Goal: Task Accomplishment & Management: Complete application form

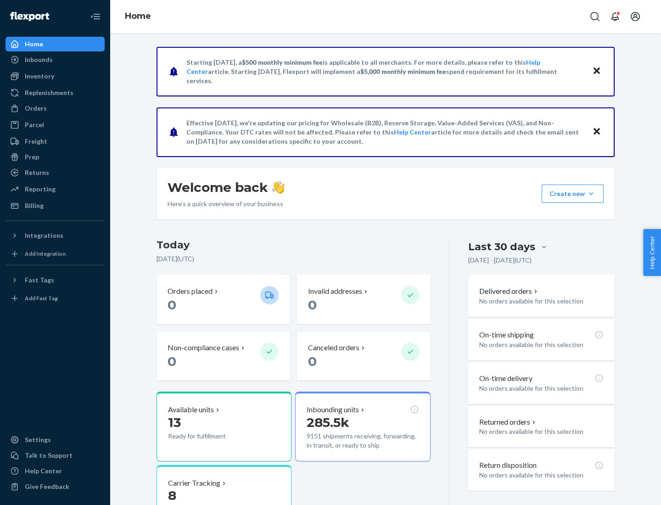
click at [591, 194] on button "Create new Create new inbound Create new order Create new product" at bounding box center [572, 193] width 62 height 18
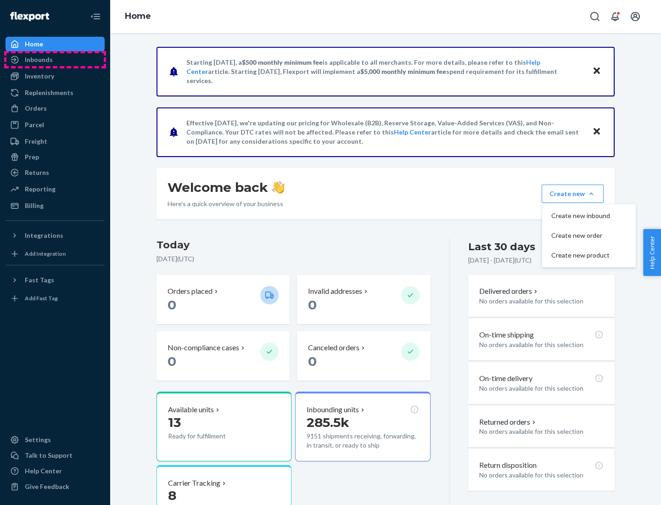
click at [55, 60] on div "Inbounds" at bounding box center [54, 59] width 97 height 13
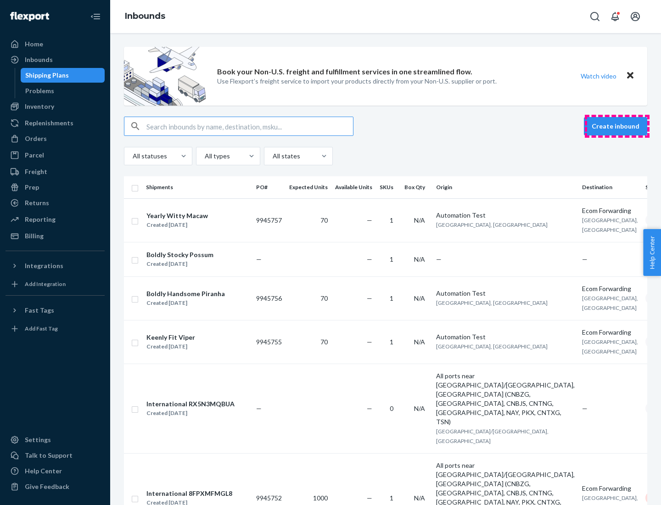
click at [617, 126] on button "Create inbound" at bounding box center [615, 126] width 63 height 18
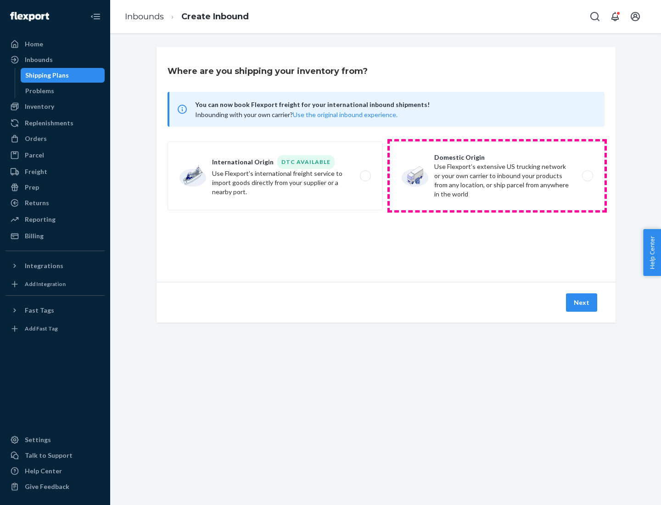
click at [497, 176] on label "Domestic Origin Use Flexport’s extensive US trucking network or your own carrie…" at bounding box center [497, 175] width 215 height 69
click at [587, 176] on input "Domestic Origin Use Flexport’s extensive US trucking network or your own carrie…" at bounding box center [590, 176] width 6 height 6
radio input "true"
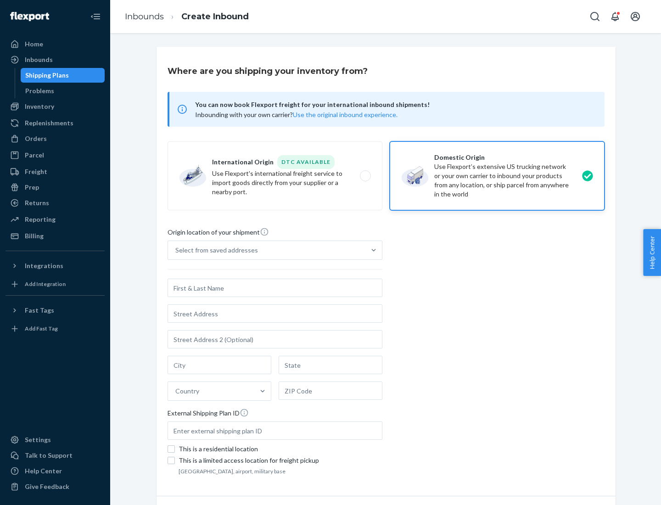
click at [214, 250] on div "Select from saved addresses" at bounding box center [216, 249] width 83 height 9
click at [176, 250] on input "Select from saved addresses" at bounding box center [175, 249] width 1 height 9
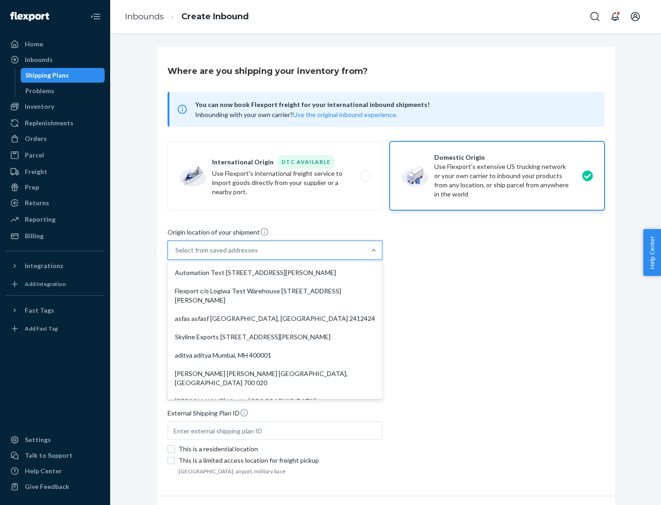
scroll to position [4, 0]
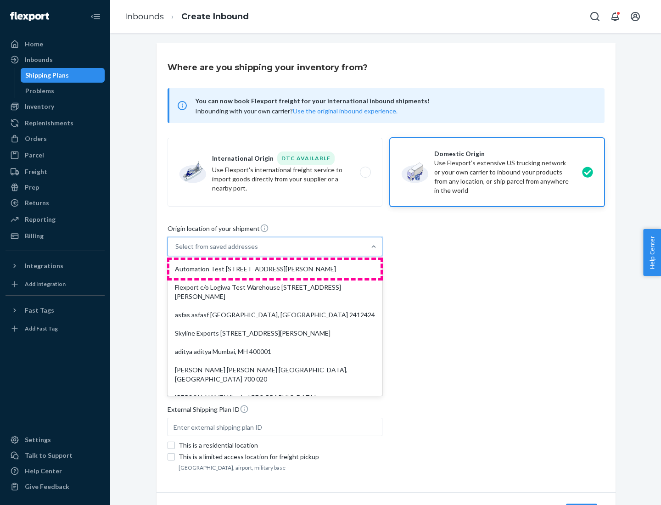
click at [275, 269] on div "Automation Test [STREET_ADDRESS][PERSON_NAME]" at bounding box center [274, 269] width 211 height 18
click at [176, 251] on input "option Automation Test [STREET_ADDRESS][PERSON_NAME]. 9 results available. Use …" at bounding box center [175, 246] width 1 height 9
type input "Automation Test"
type input "9th Floor"
type input "[GEOGRAPHIC_DATA]"
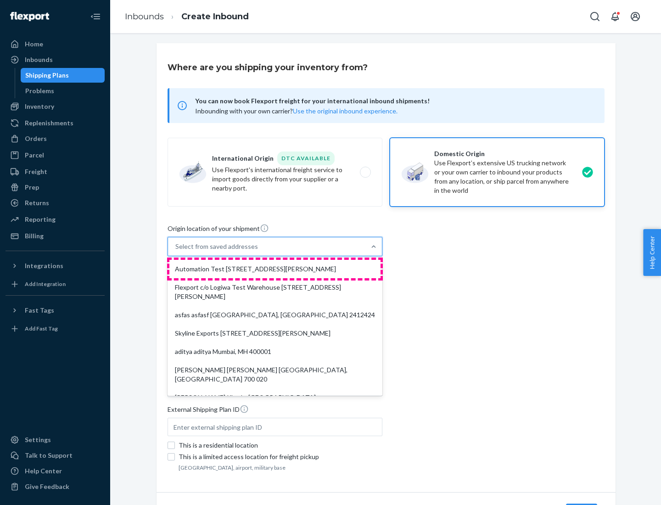
type input "CA"
type input "94104"
type input "[STREET_ADDRESS][PERSON_NAME]"
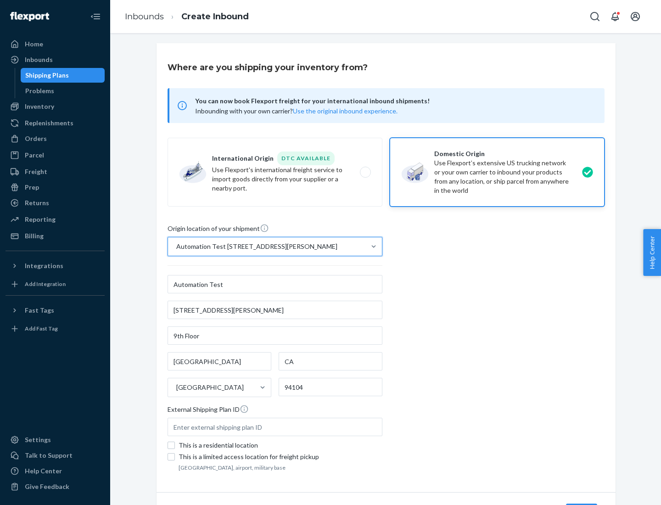
scroll to position [54, 0]
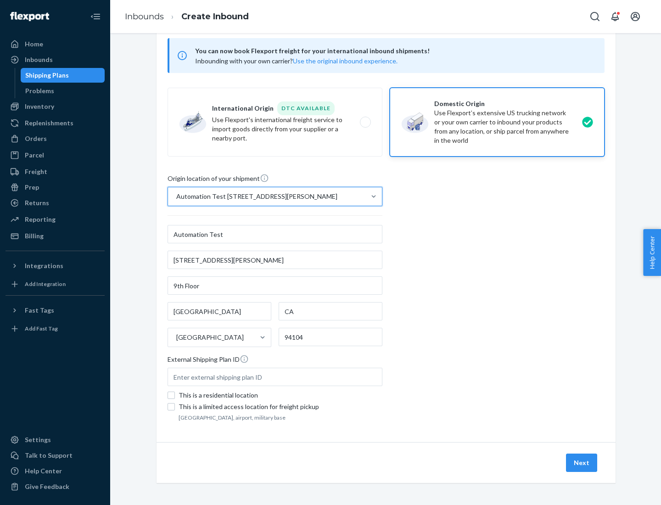
click at [582, 462] on button "Next" at bounding box center [581, 462] width 31 height 18
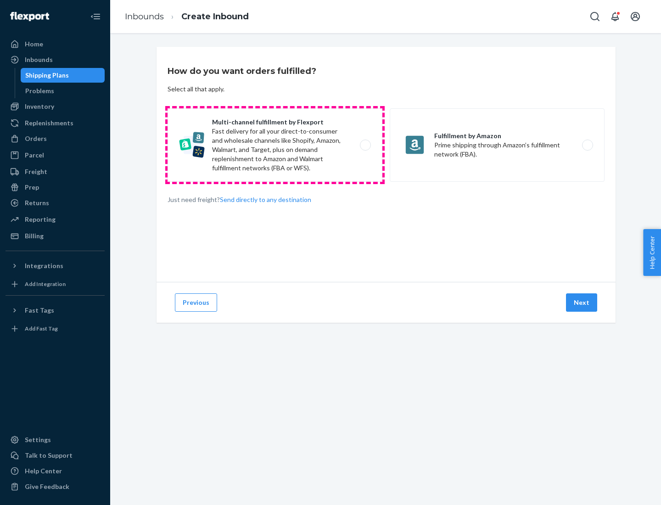
click at [275, 145] on label "Multi-channel fulfillment by Flexport Fast delivery for all your direct-to-cons…" at bounding box center [274, 144] width 215 height 73
click at [365, 145] on input "Multi-channel fulfillment by Flexport Fast delivery for all your direct-to-cons…" at bounding box center [368, 145] width 6 height 6
radio input "true"
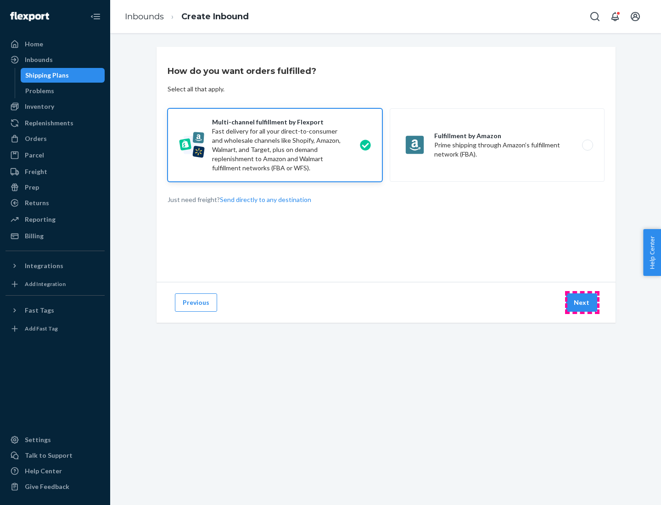
click at [582, 302] on button "Next" at bounding box center [581, 302] width 31 height 18
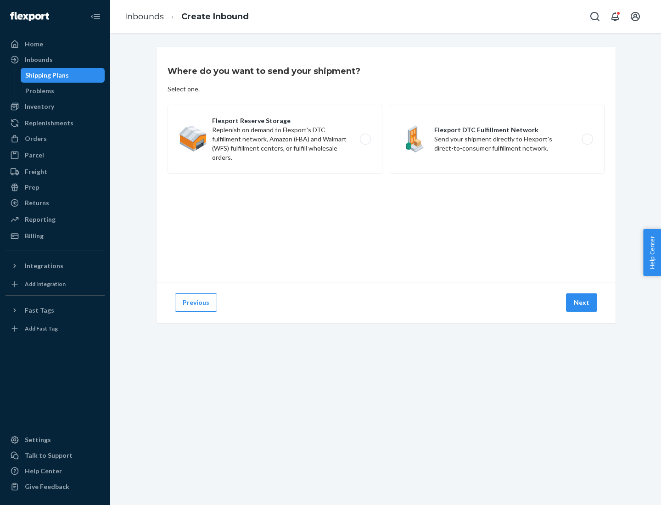
click at [497, 139] on label "Flexport DTC Fulfillment Network Send your shipment directly to Flexport's dire…" at bounding box center [497, 139] width 215 height 69
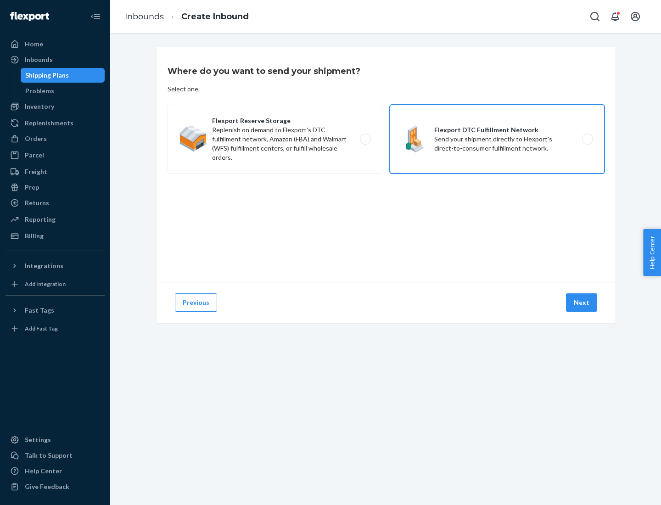
click at [587, 139] on input "Flexport DTC Fulfillment Network Send your shipment directly to Flexport's dire…" at bounding box center [590, 139] width 6 height 6
radio input "true"
click at [582, 302] on button "Next" at bounding box center [581, 302] width 31 height 18
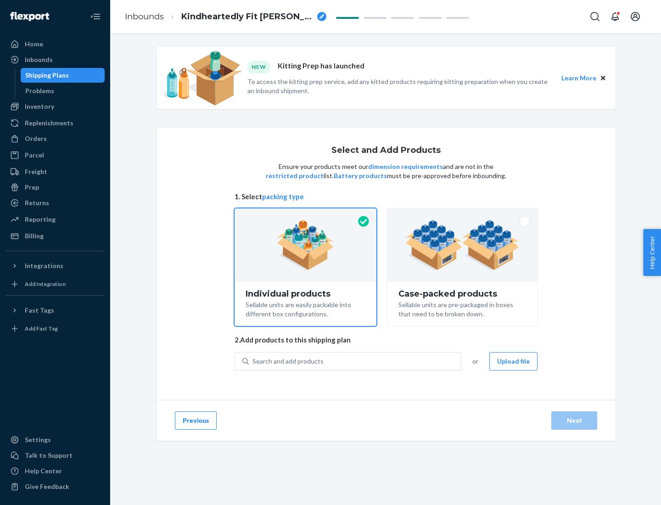
click at [462, 245] on img at bounding box center [462, 245] width 114 height 50
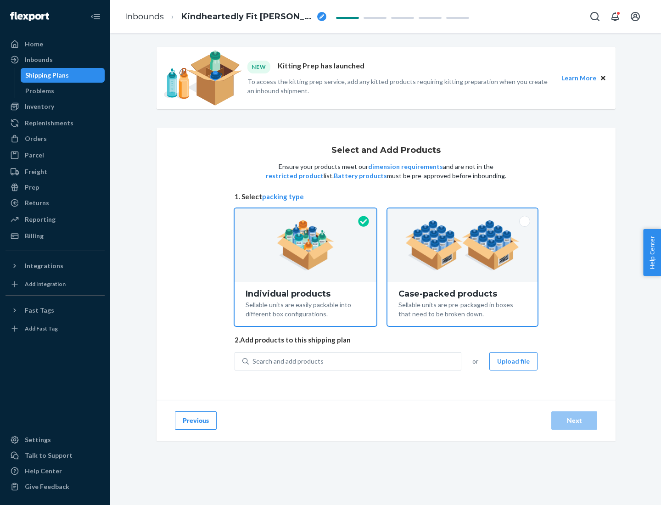
click at [462, 214] on input "Case-packed products Sellable units are pre-packaged in boxes that need to be b…" at bounding box center [462, 211] width 6 height 6
radio input "true"
radio input "false"
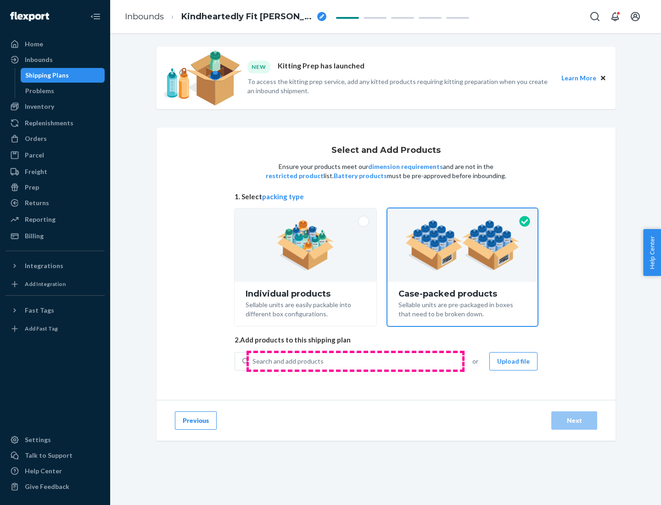
click at [355, 361] on div "Search and add products" at bounding box center [355, 361] width 212 height 17
click at [253, 361] on input "Search and add products" at bounding box center [252, 361] width 1 height 9
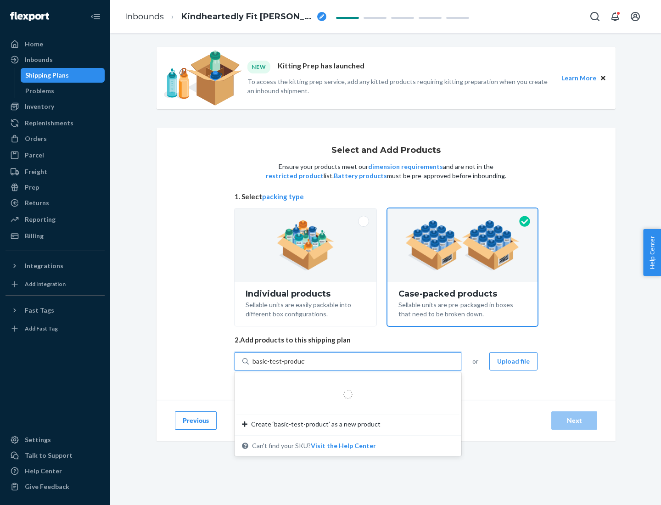
type input "basic-test-product-1"
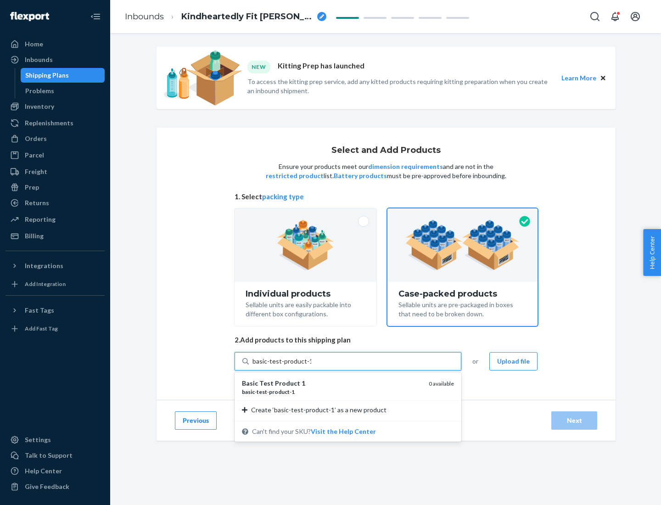
click at [332, 391] on div "basic - test - product - 1" at bounding box center [331, 392] width 179 height 8
click at [311, 366] on input "basic-test-product-1" at bounding box center [281, 361] width 59 height 9
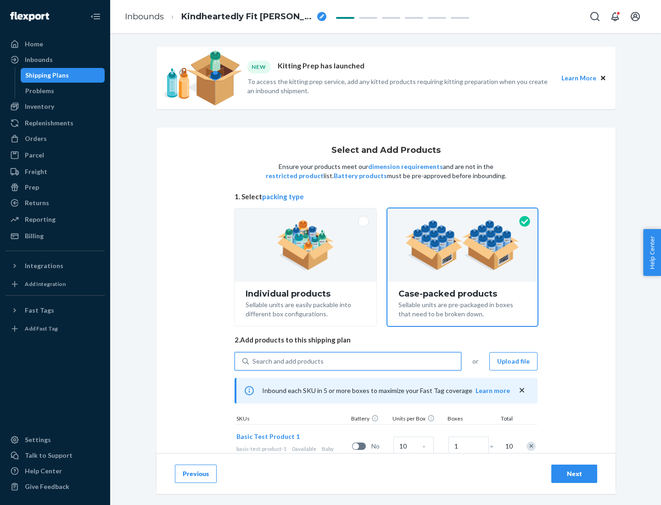
scroll to position [33, 0]
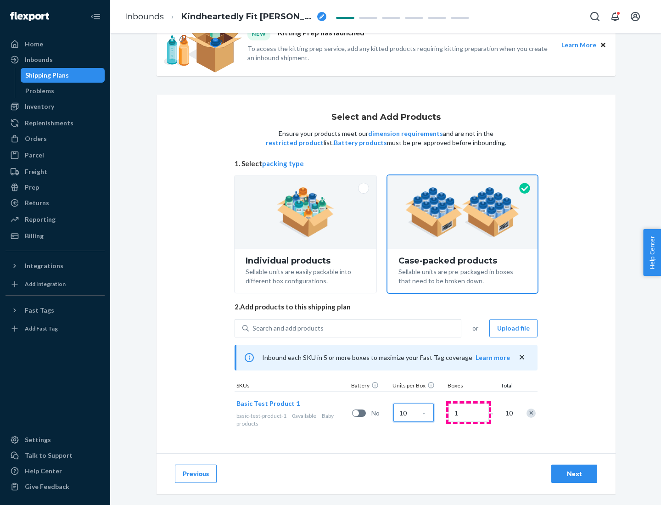
type input "10"
type input "7"
click at [574, 474] on div "Next" at bounding box center [574, 473] width 30 height 9
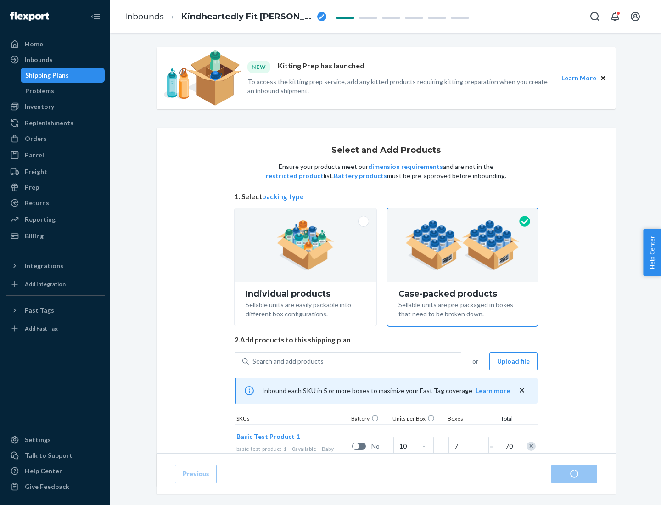
radio input "true"
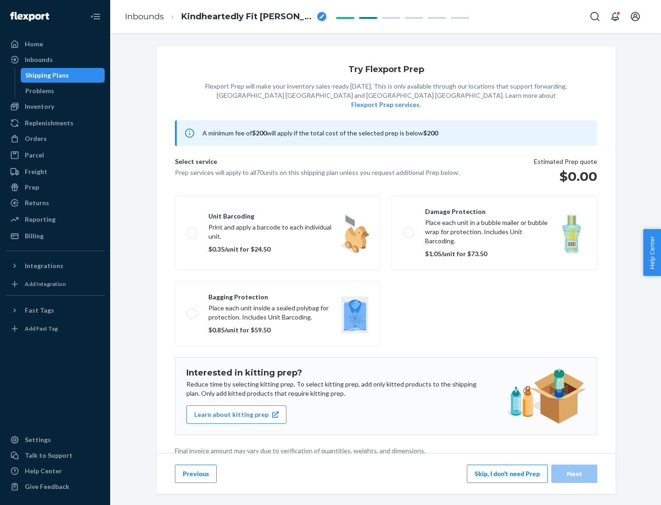
scroll to position [2, 0]
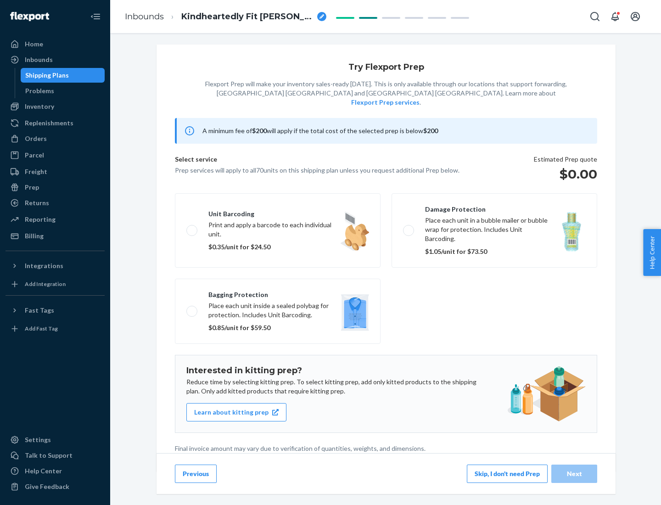
click at [278, 292] on label "Bagging protection Place each unit inside a sealed polybag for protection. Incl…" at bounding box center [278, 311] width 206 height 65
click at [192, 308] on input "Bagging protection Place each unit inside a sealed polybag for protection. Incl…" at bounding box center [189, 311] width 6 height 6
checkbox input "true"
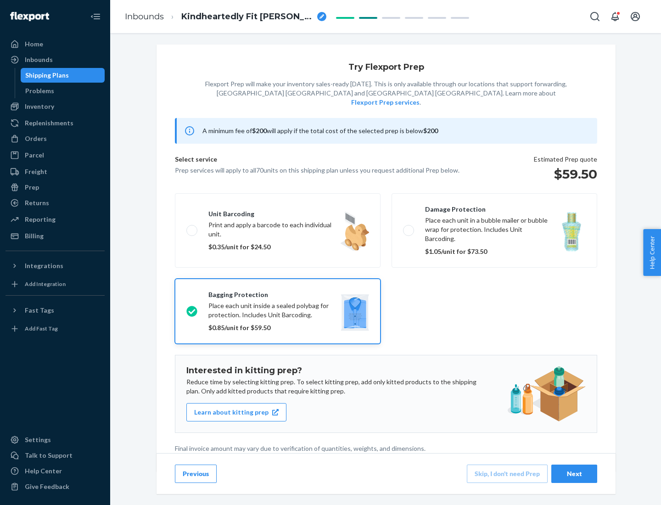
click at [574, 473] on div "Next" at bounding box center [574, 473] width 30 height 9
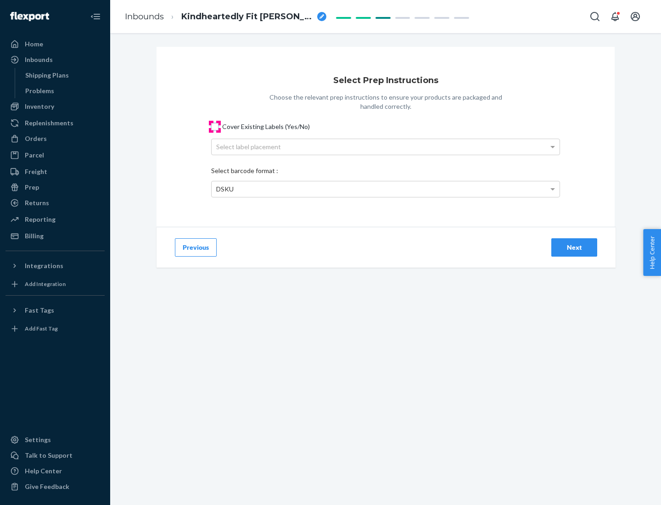
click at [215, 126] on input "Cover Existing Labels (Yes/No)" at bounding box center [214, 126] width 7 height 7
checkbox input "true"
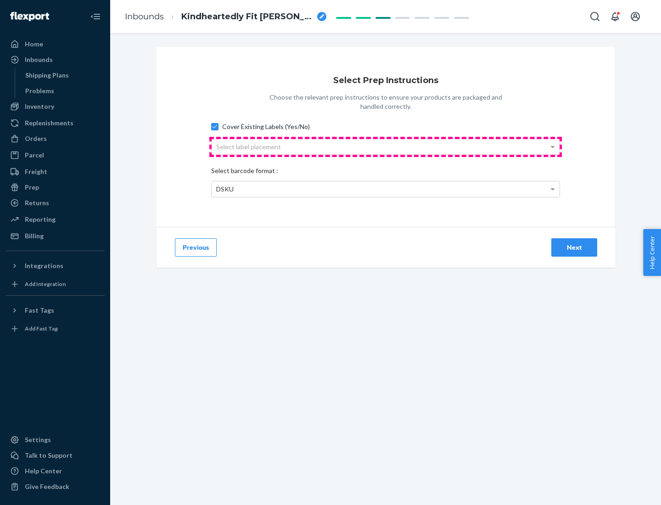
click at [385, 146] on div "Select label placement" at bounding box center [386, 147] width 348 height 16
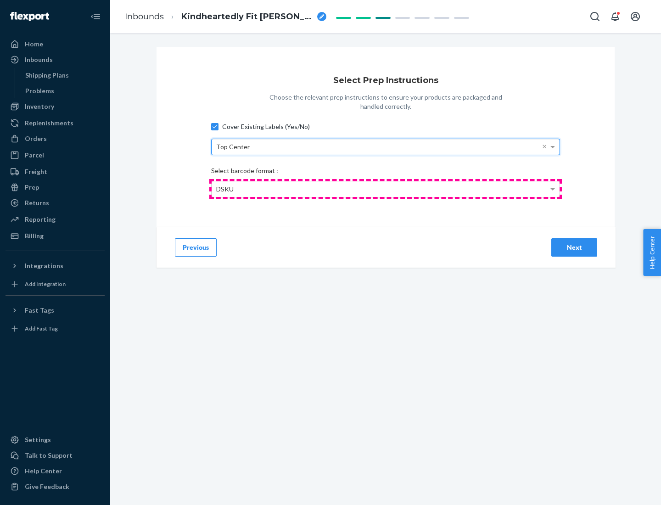
click at [385, 189] on div "DSKU" at bounding box center [386, 189] width 348 height 16
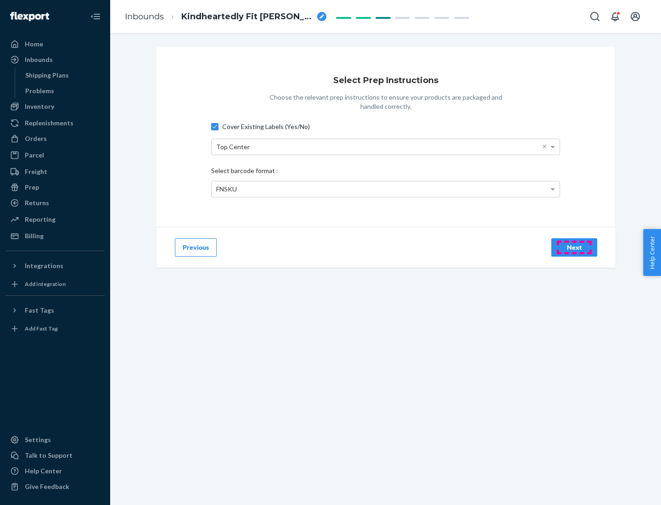
click at [574, 247] on div "Next" at bounding box center [574, 247] width 30 height 9
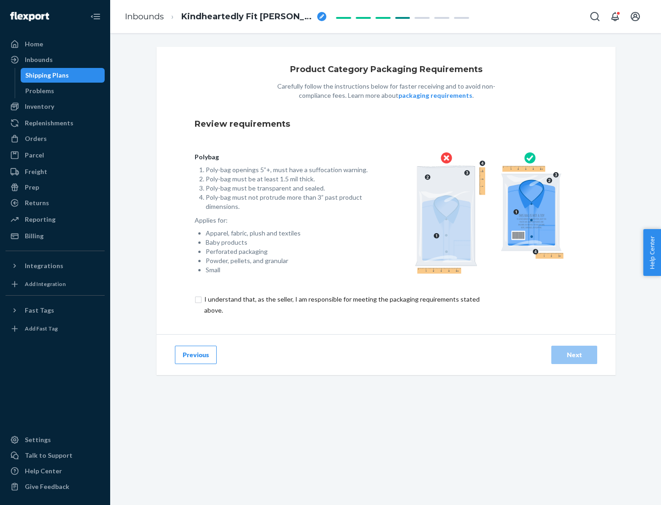
click at [341, 304] on input "checkbox" at bounding box center [347, 305] width 305 height 22
checkbox input "true"
click at [574, 354] on div "Next" at bounding box center [574, 354] width 30 height 9
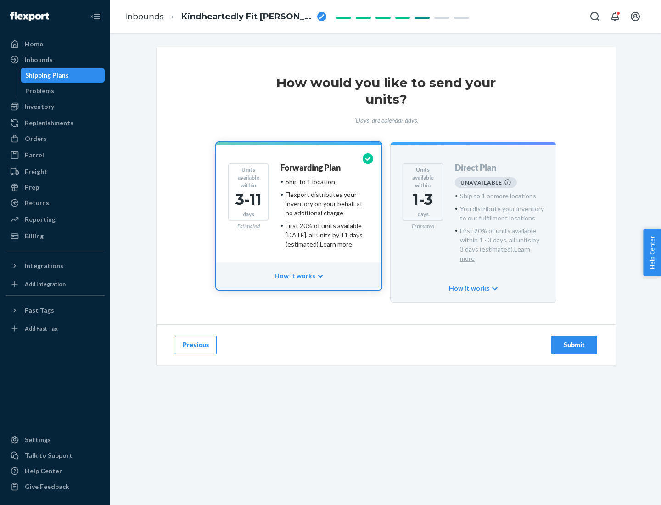
click at [311, 167] on h4 "Forwarding Plan" at bounding box center [310, 167] width 60 height 9
click at [574, 340] on div "Submit" at bounding box center [574, 344] width 30 height 9
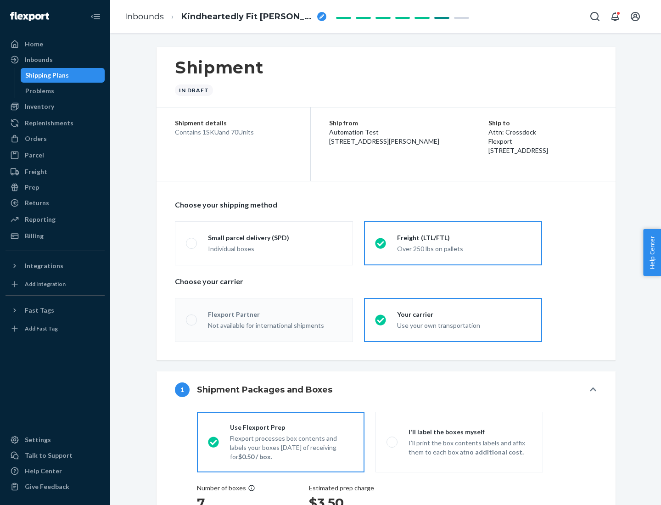
radio input "true"
radio input "false"
radio input "true"
radio input "false"
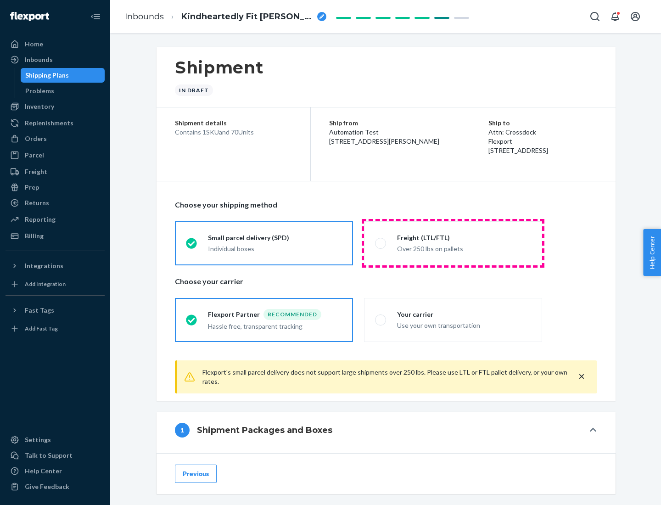
click at [453, 243] on div "Over 250 lbs on pallets" at bounding box center [464, 247] width 134 height 11
click at [381, 243] on input "Freight (LTL/FTL) Over 250 lbs on pallets" at bounding box center [378, 243] width 6 height 6
radio input "true"
radio input "false"
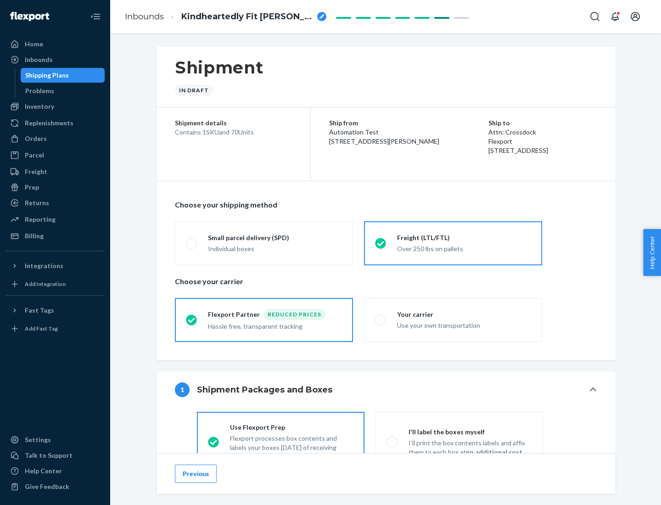
scroll to position [51, 0]
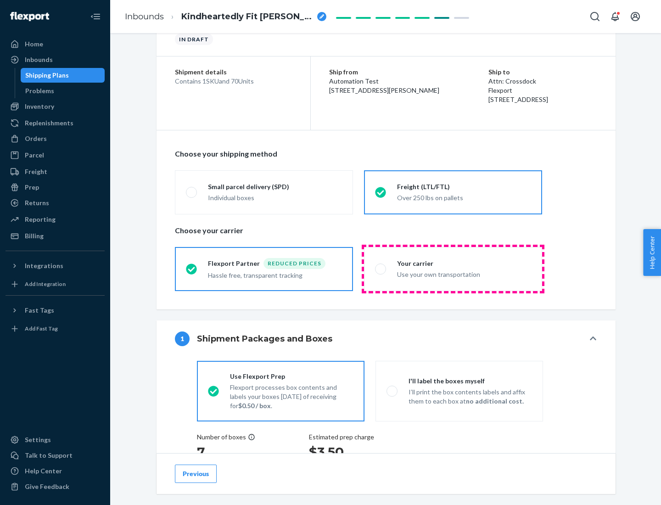
click at [453, 268] on div "Use your own transportation" at bounding box center [464, 273] width 134 height 11
click at [381, 268] on input "Your carrier Use your own transportation" at bounding box center [378, 269] width 6 height 6
radio input "true"
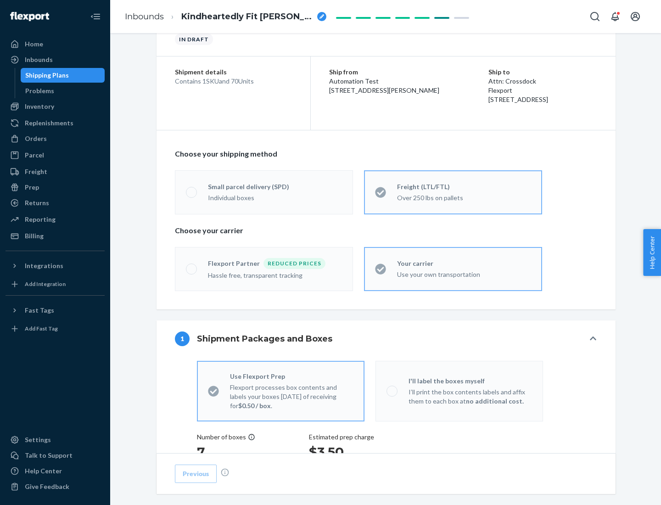
radio input "false"
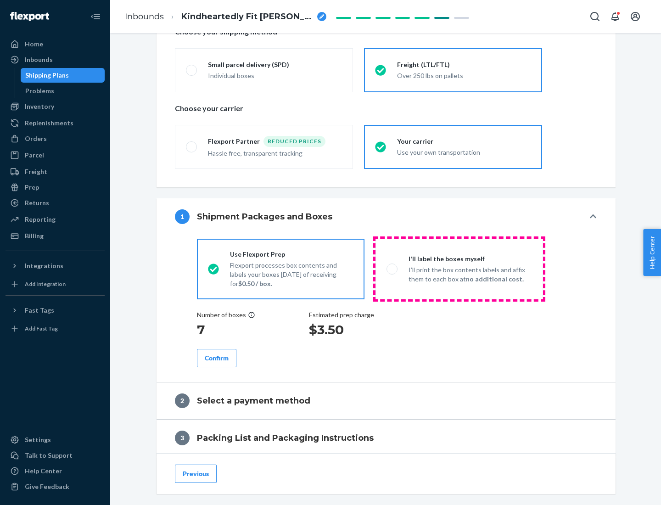
click at [459, 268] on p "I’ll print the box contents labels and affix them to each box at no additional …" at bounding box center [469, 274] width 123 height 18
click at [392, 268] on input "I'll label the boxes myself I’ll print the box contents labels and affix them t…" at bounding box center [389, 269] width 6 height 6
radio input "true"
radio input "false"
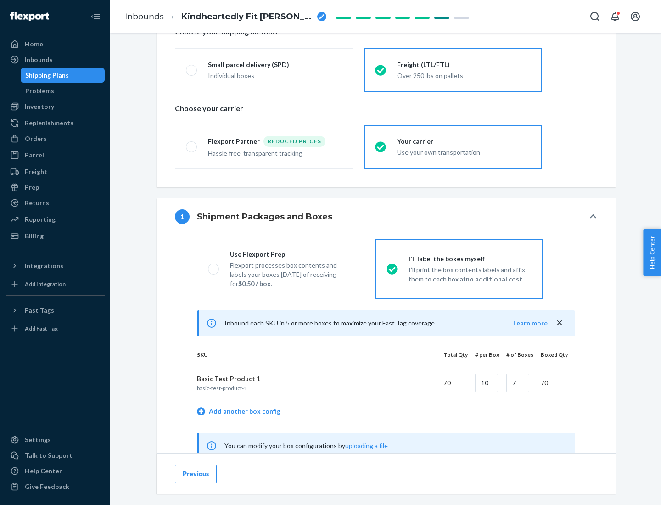
scroll to position [287, 0]
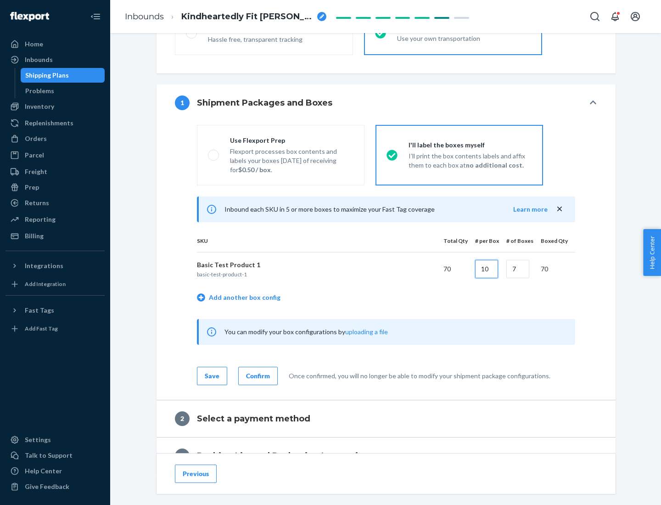
type input "10"
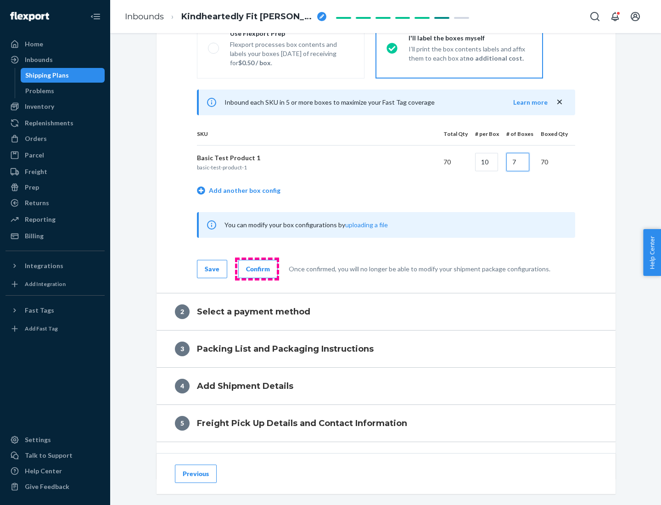
type input "7"
click at [256, 268] on div "Confirm" at bounding box center [258, 268] width 24 height 9
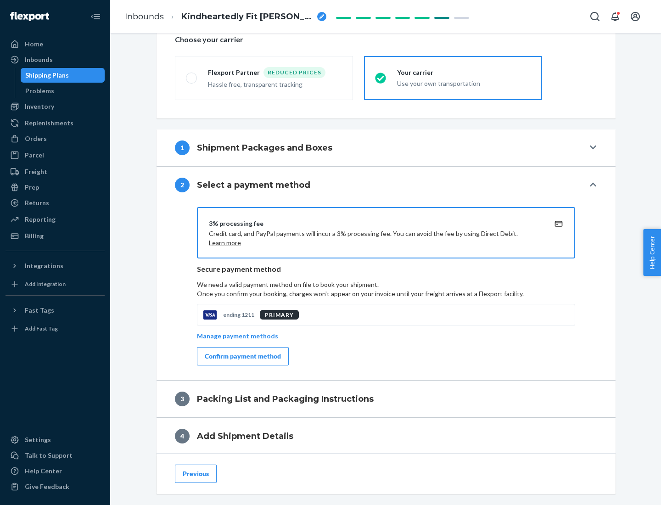
scroll to position [329, 0]
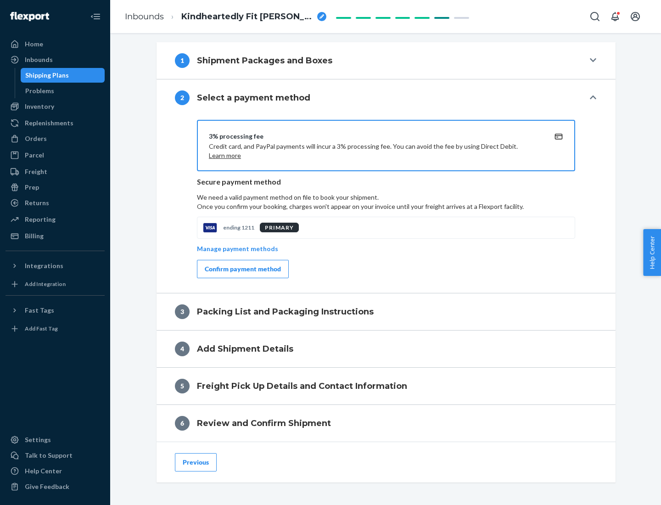
click at [242, 269] on div "Confirm payment method" at bounding box center [243, 268] width 76 height 9
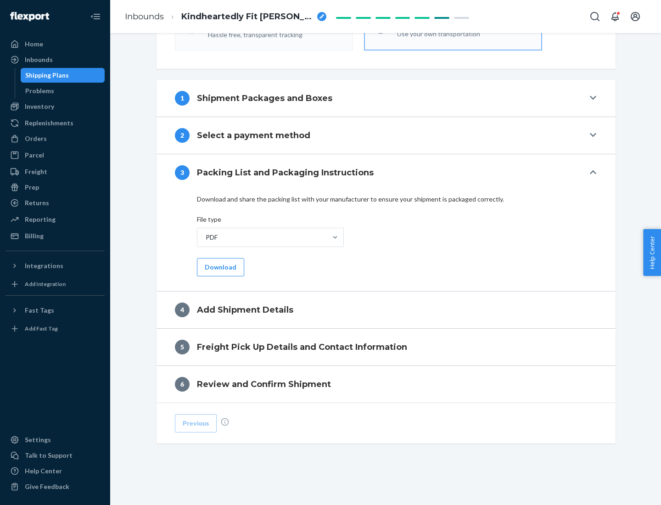
scroll to position [290, 0]
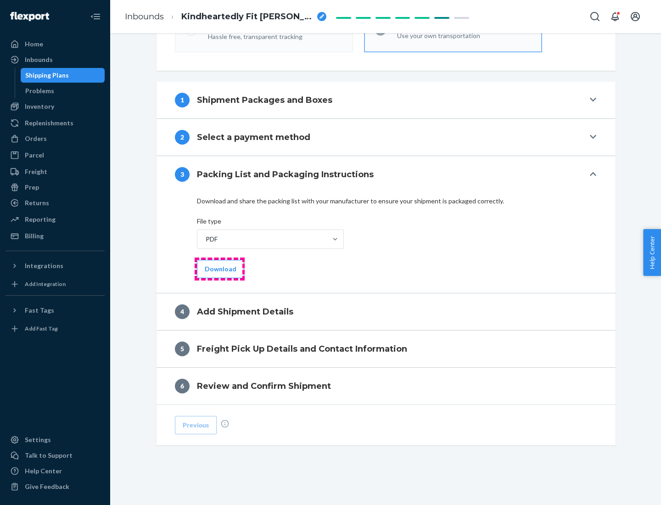
click at [219, 268] on button "Download" at bounding box center [220, 269] width 47 height 18
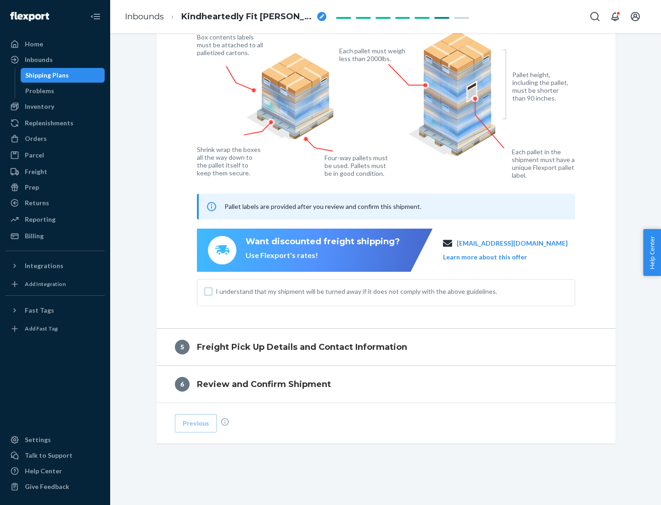
click at [208, 291] on input "I understand that my shipment will be turned away if it does not comply with th…" at bounding box center [208, 291] width 7 height 7
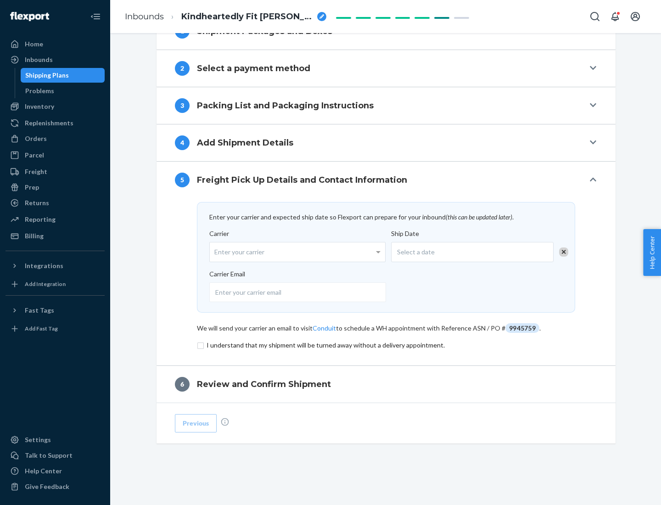
scroll to position [358, 0]
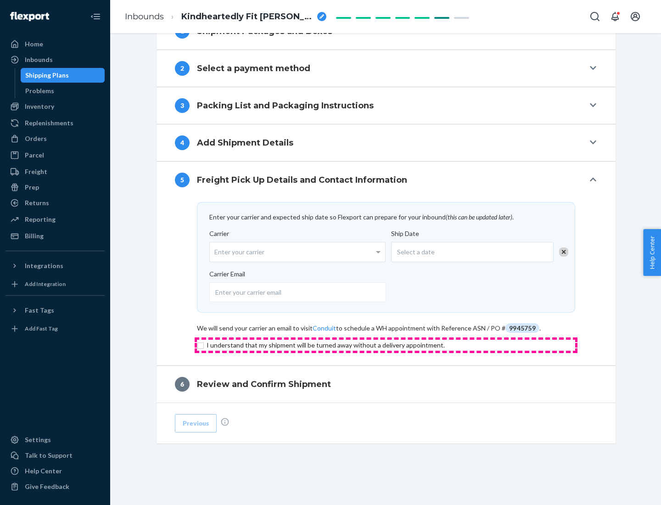
click at [386, 345] on input "checkbox" at bounding box center [386, 345] width 378 height 11
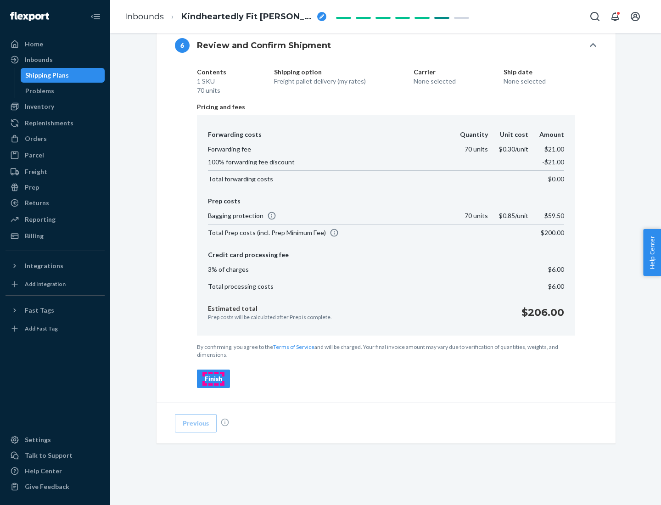
click at [213, 379] on div "Finish" at bounding box center [213, 378] width 17 height 9
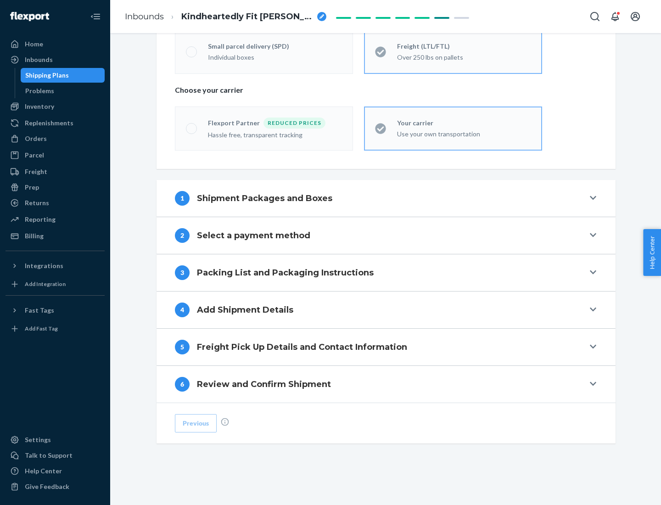
scroll to position [191, 0]
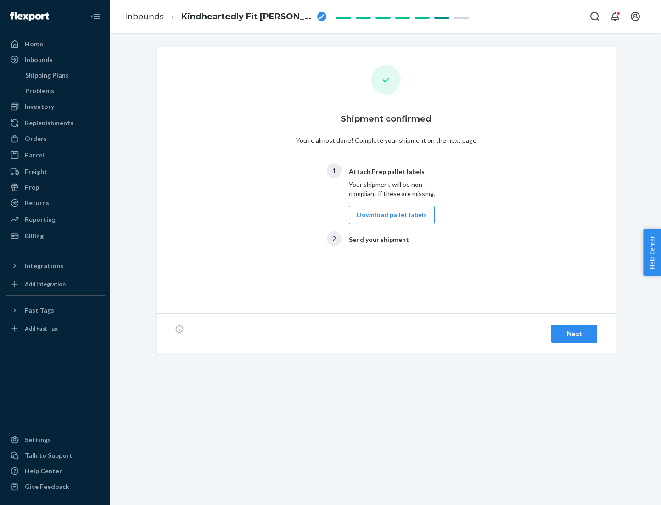
click at [389, 215] on button "Download pallet labels" at bounding box center [392, 215] width 86 height 18
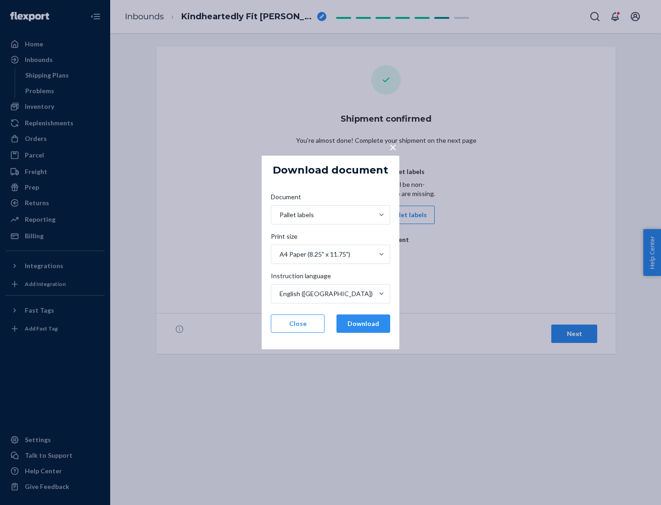
click at [363, 323] on button "Download" at bounding box center [363, 323] width 54 height 18
click at [392, 146] on span "×" at bounding box center [392, 147] width 7 height 16
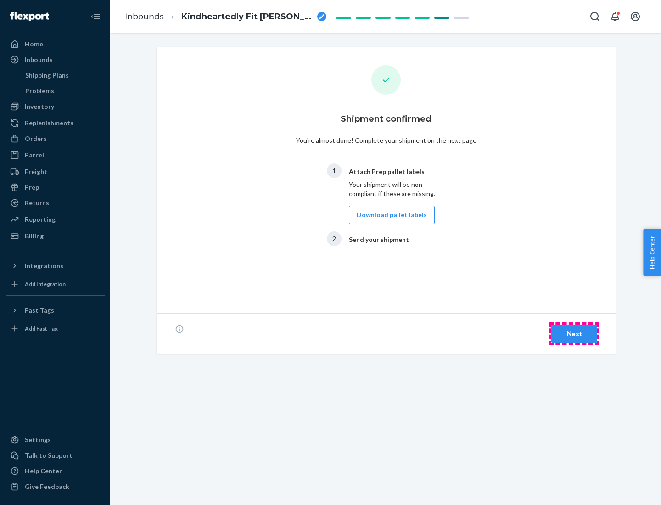
click at [574, 334] on div "Next" at bounding box center [574, 333] width 30 height 9
